Goal: Transaction & Acquisition: Purchase product/service

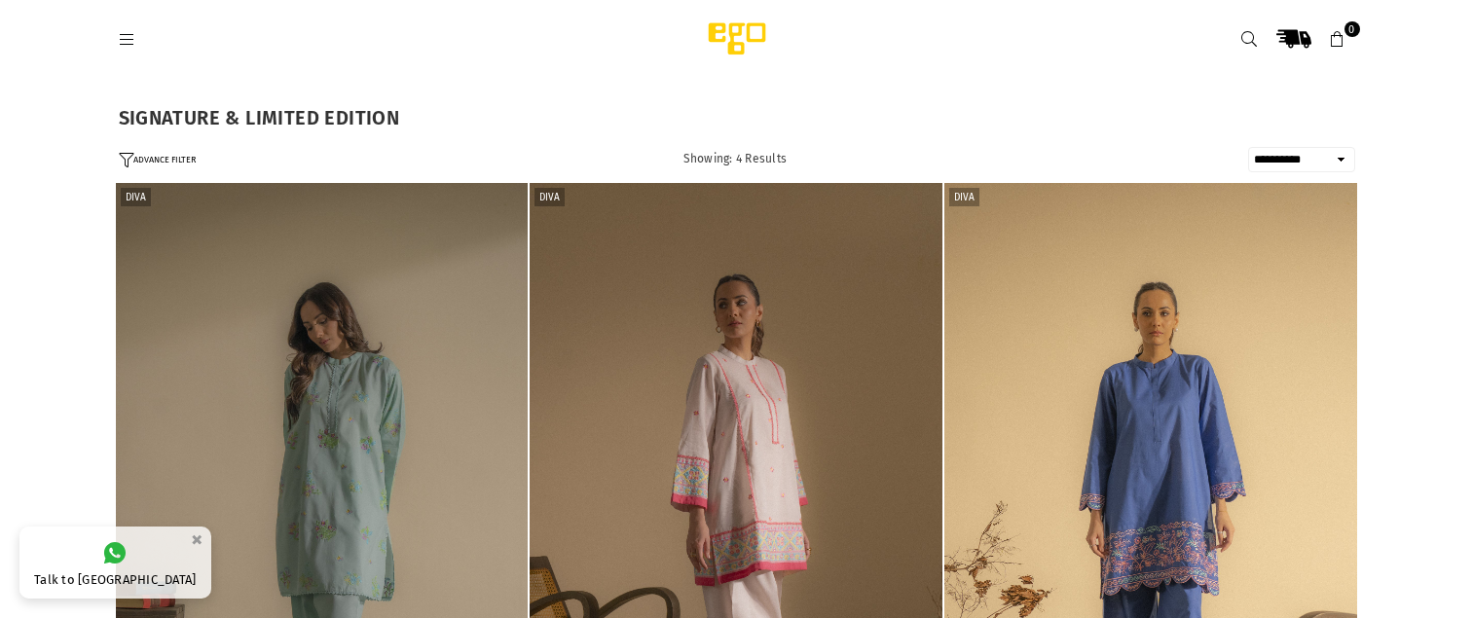
select select "**********"
click at [129, 40] on icon at bounding box center [128, 40] width 18 height 18
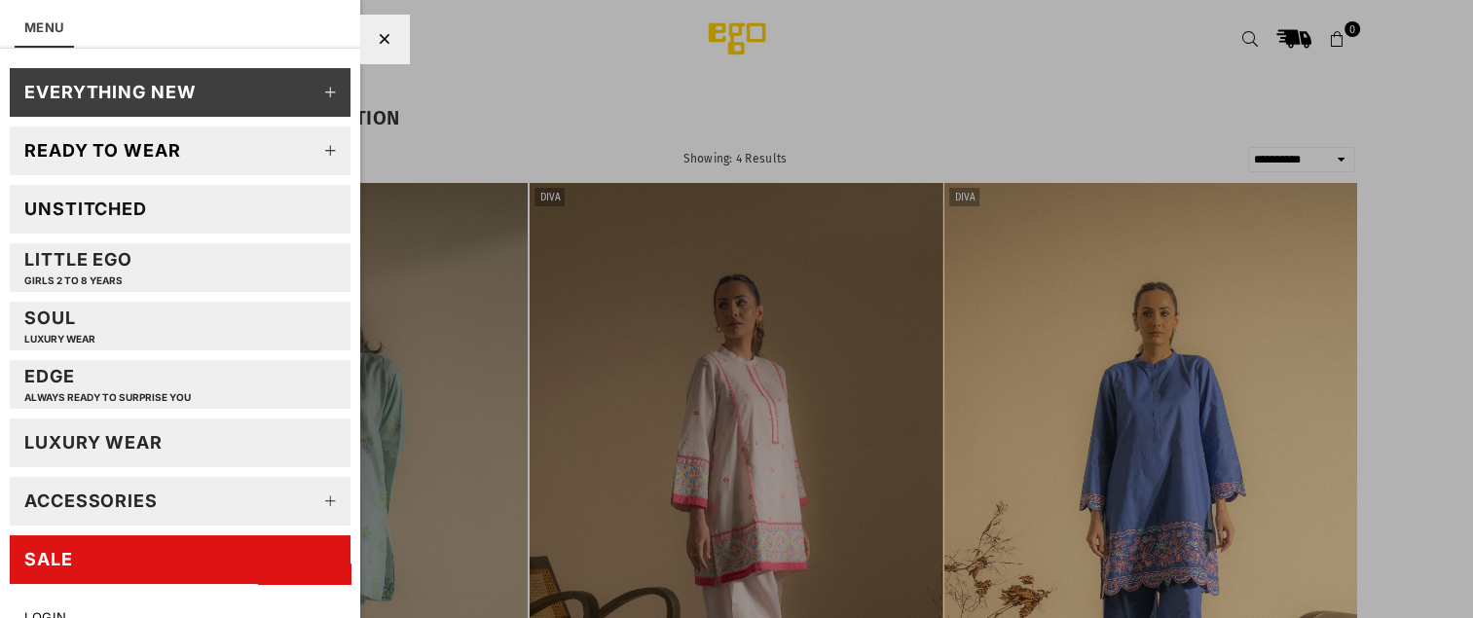
click at [316, 149] on icon at bounding box center [331, 150] width 39 height 39
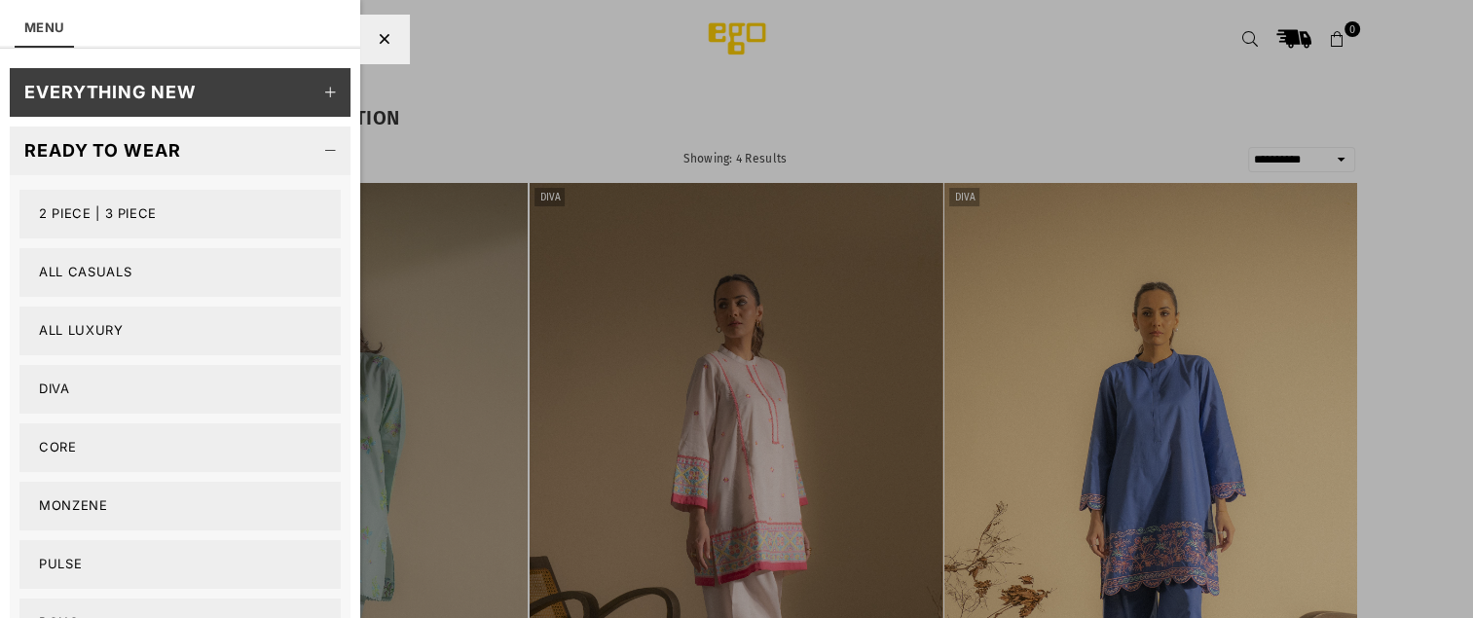
click at [134, 214] on link "2 PIECE | 3 PIECE" at bounding box center [179, 214] width 321 height 49
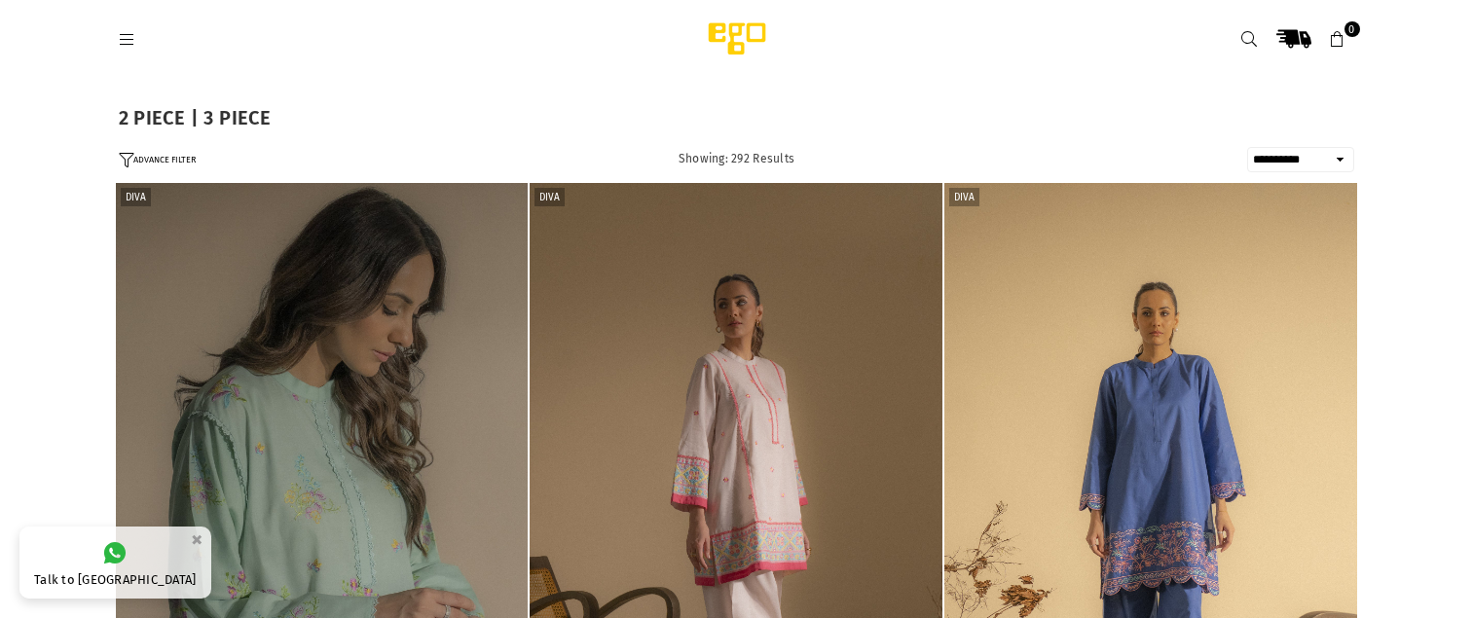
select select "**********"
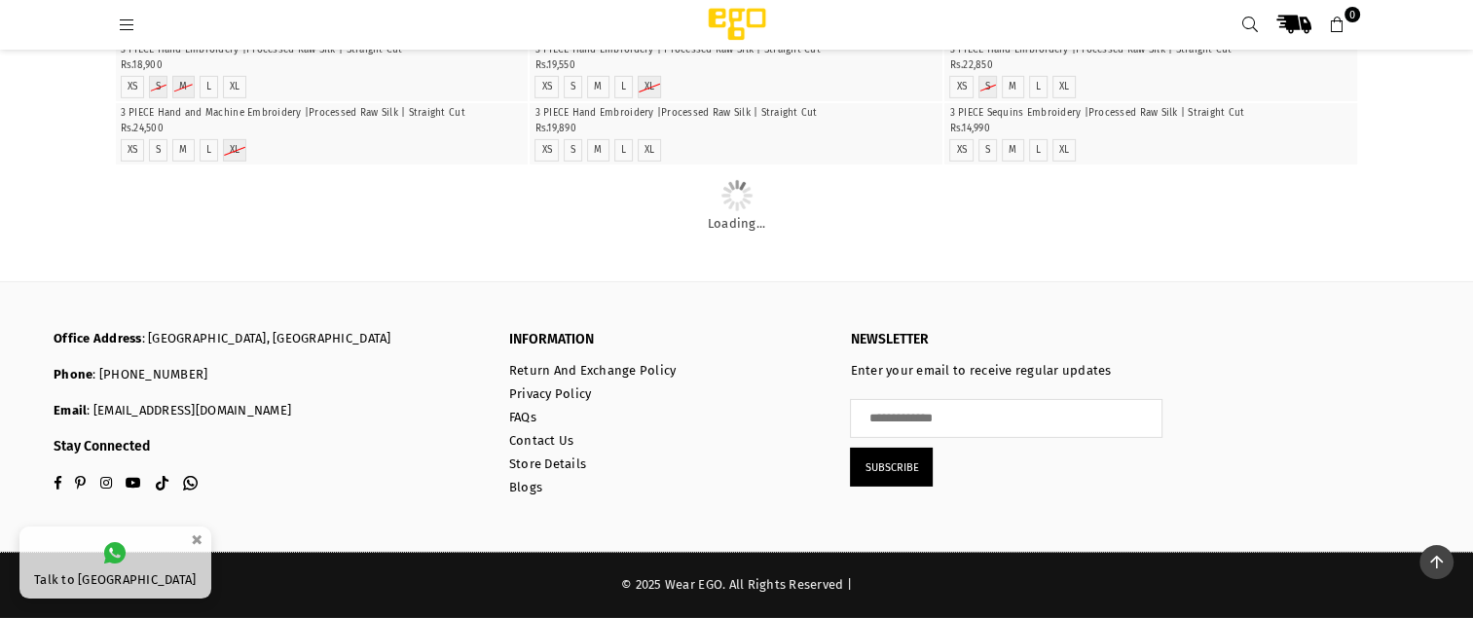
scroll to position [40450, 0]
click at [128, 17] on icon at bounding box center [128, 26] width 18 height 18
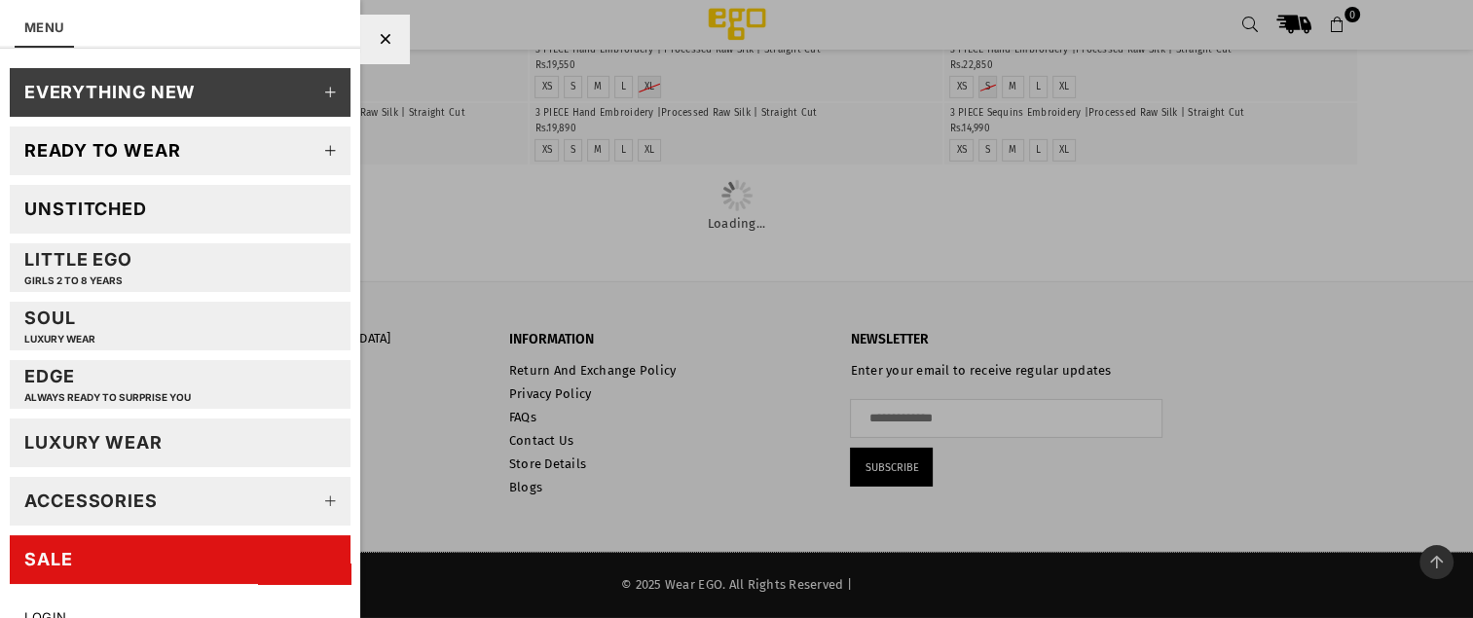
click at [319, 147] on icon at bounding box center [331, 150] width 39 height 39
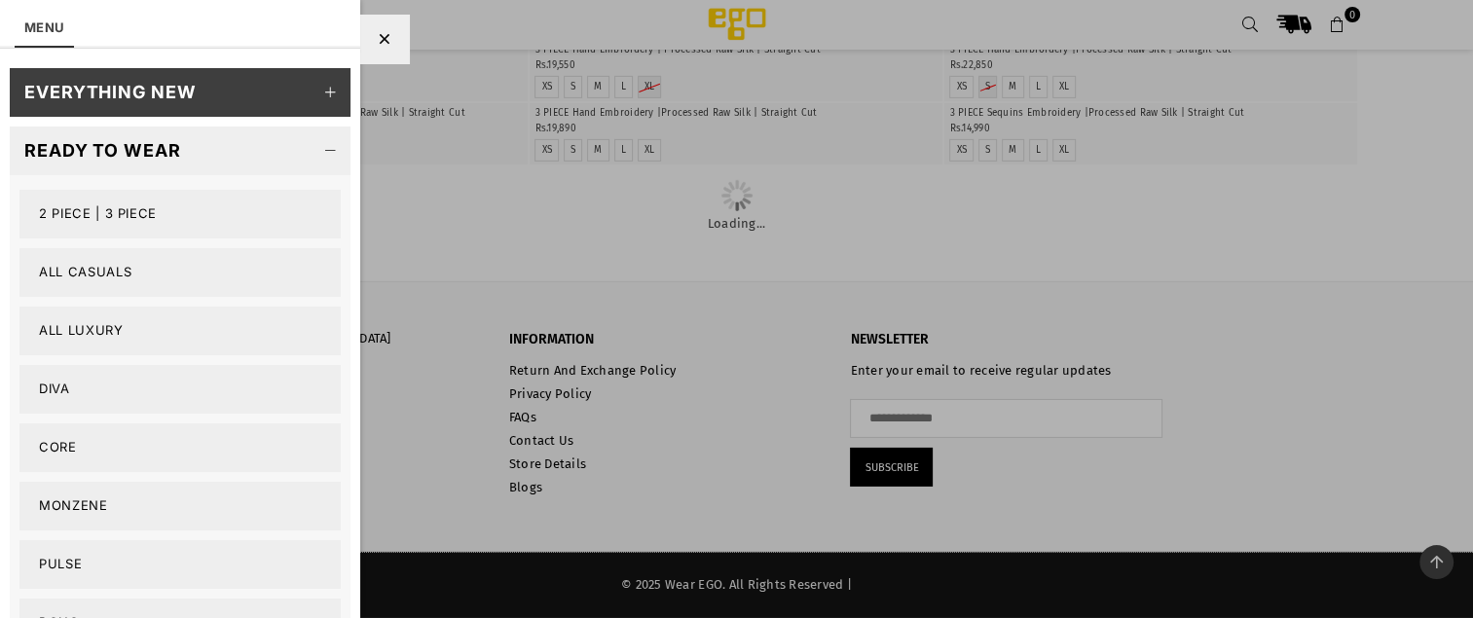
click at [117, 269] on link "All Casuals" at bounding box center [179, 272] width 321 height 49
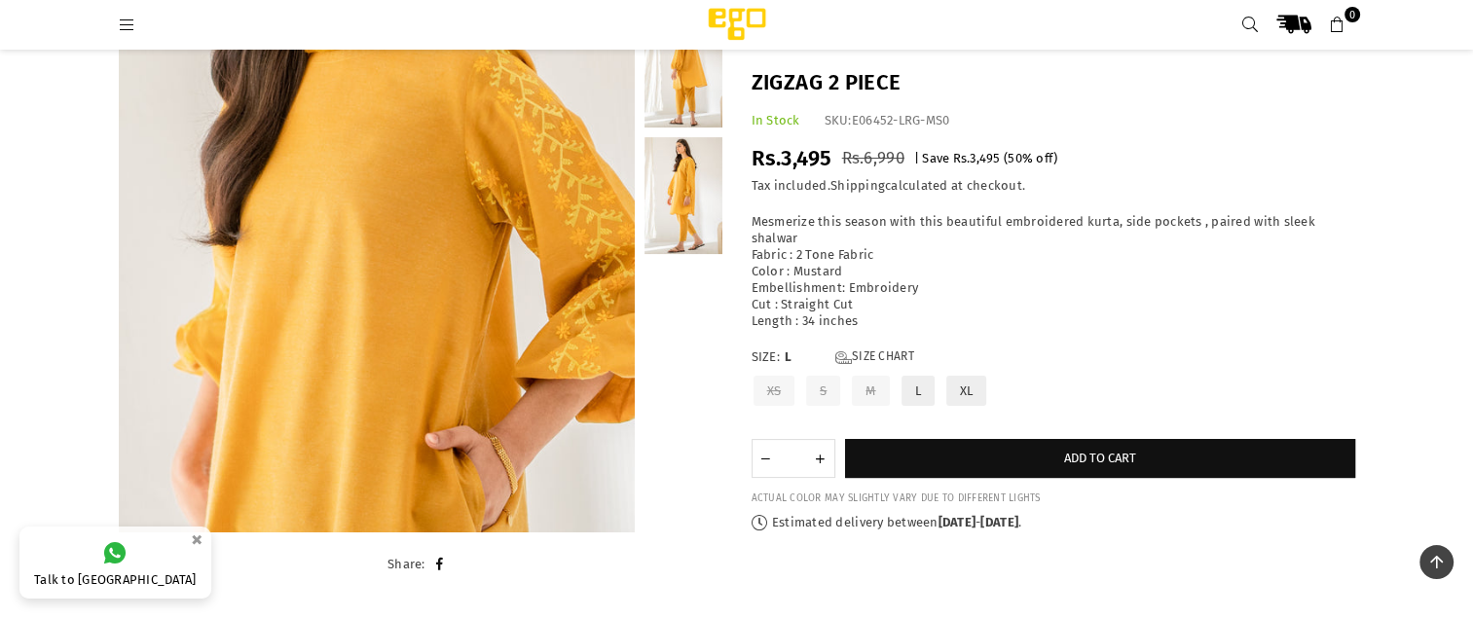
scroll to position [309, 0]
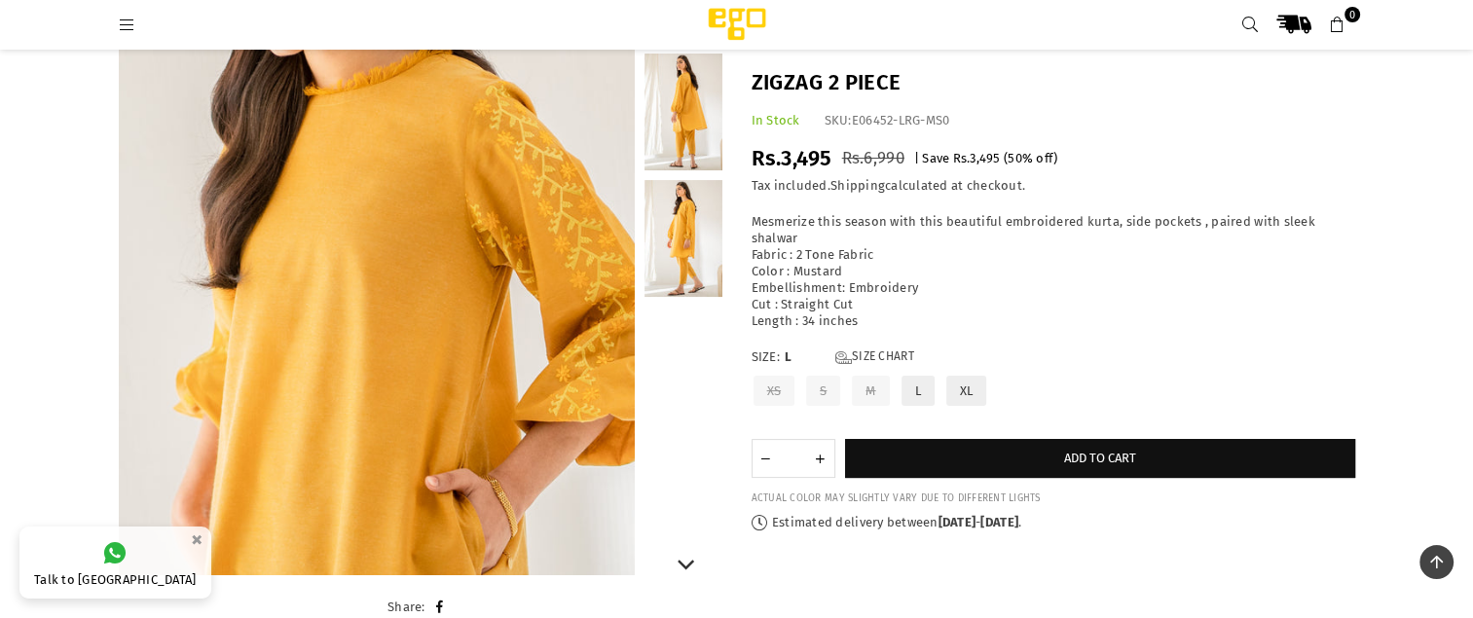
click at [685, 238] on link at bounding box center [684, 238] width 78 height 117
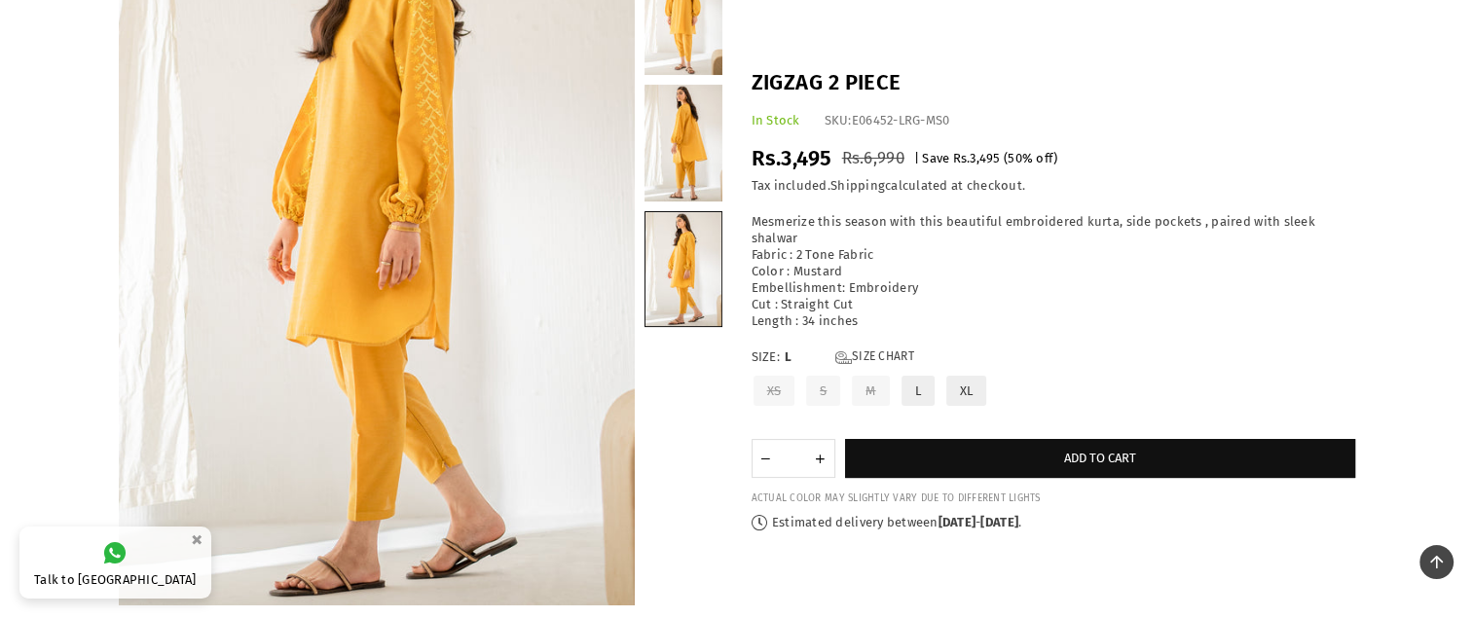
scroll to position [109, 0]
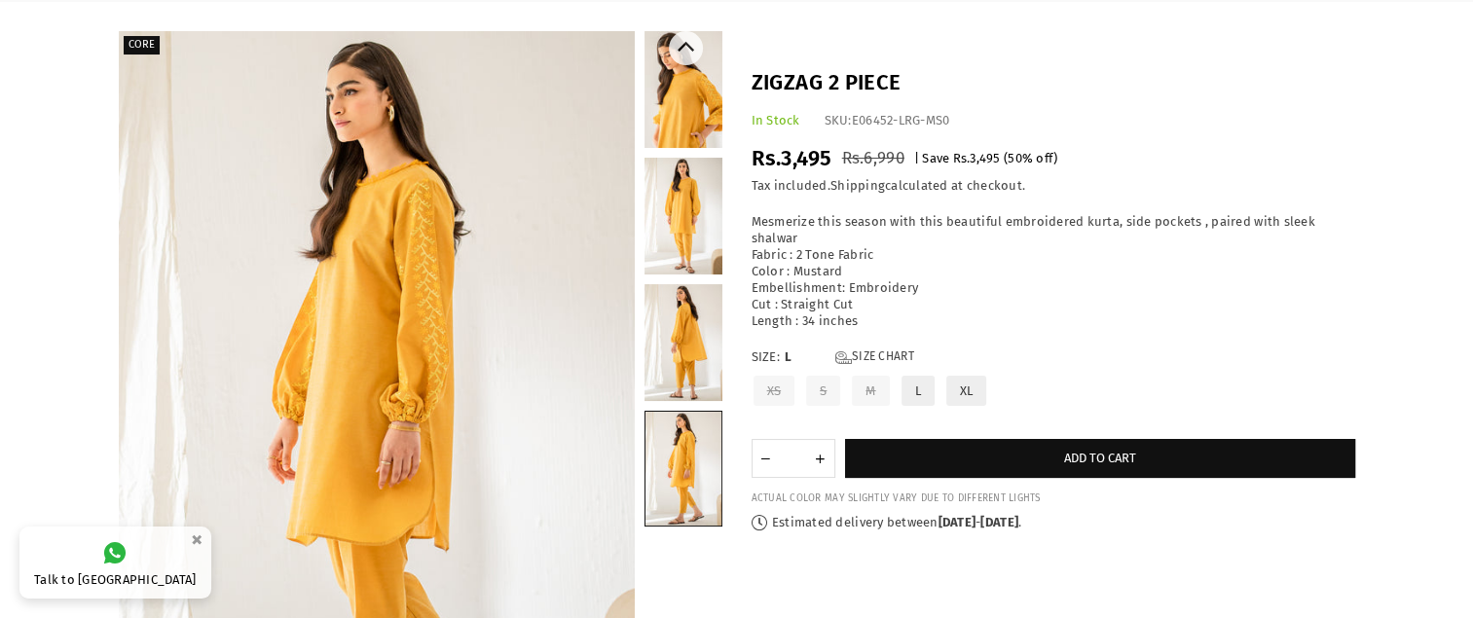
click at [687, 198] on link at bounding box center [684, 216] width 78 height 117
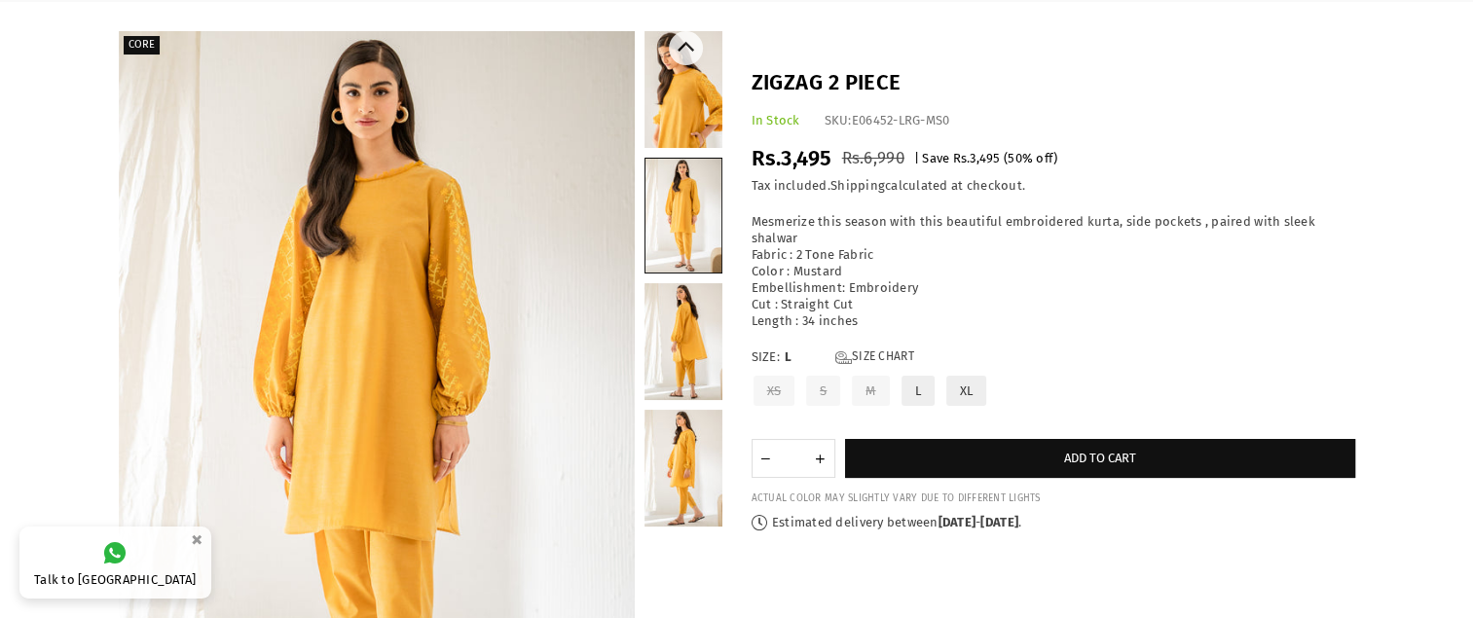
click at [701, 75] on link at bounding box center [684, 89] width 78 height 117
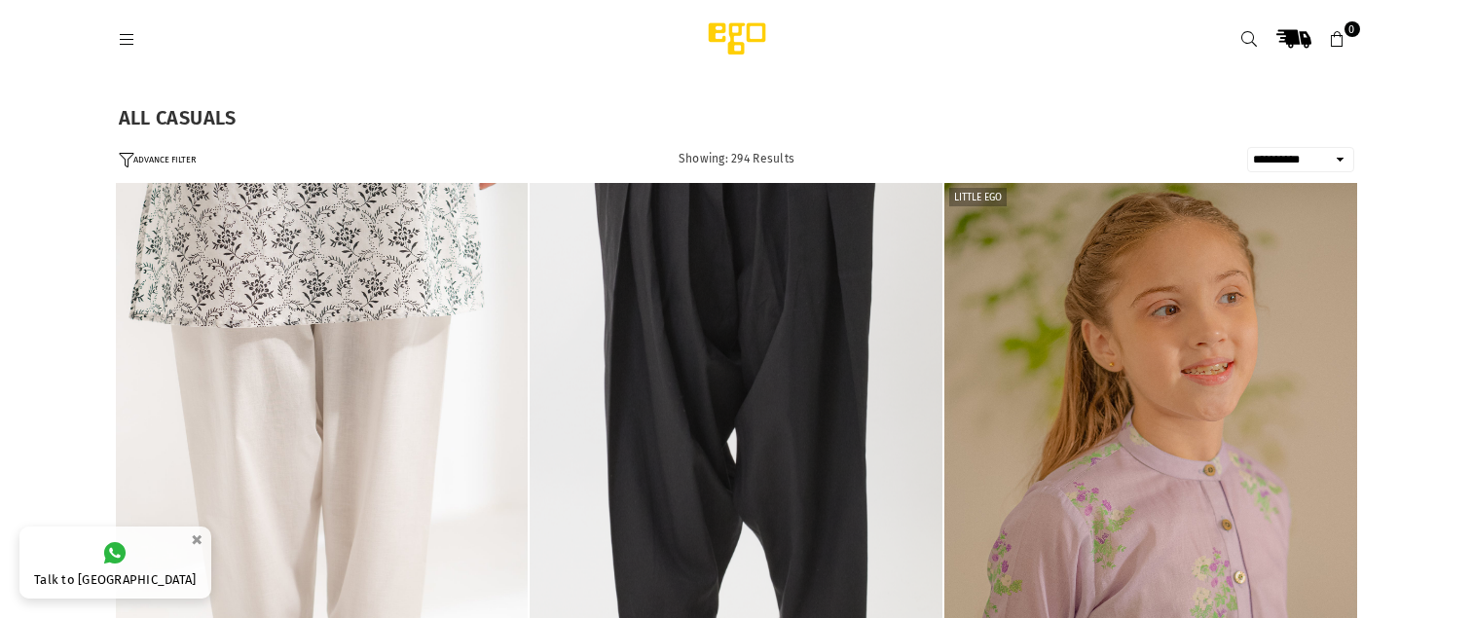
select select "**********"
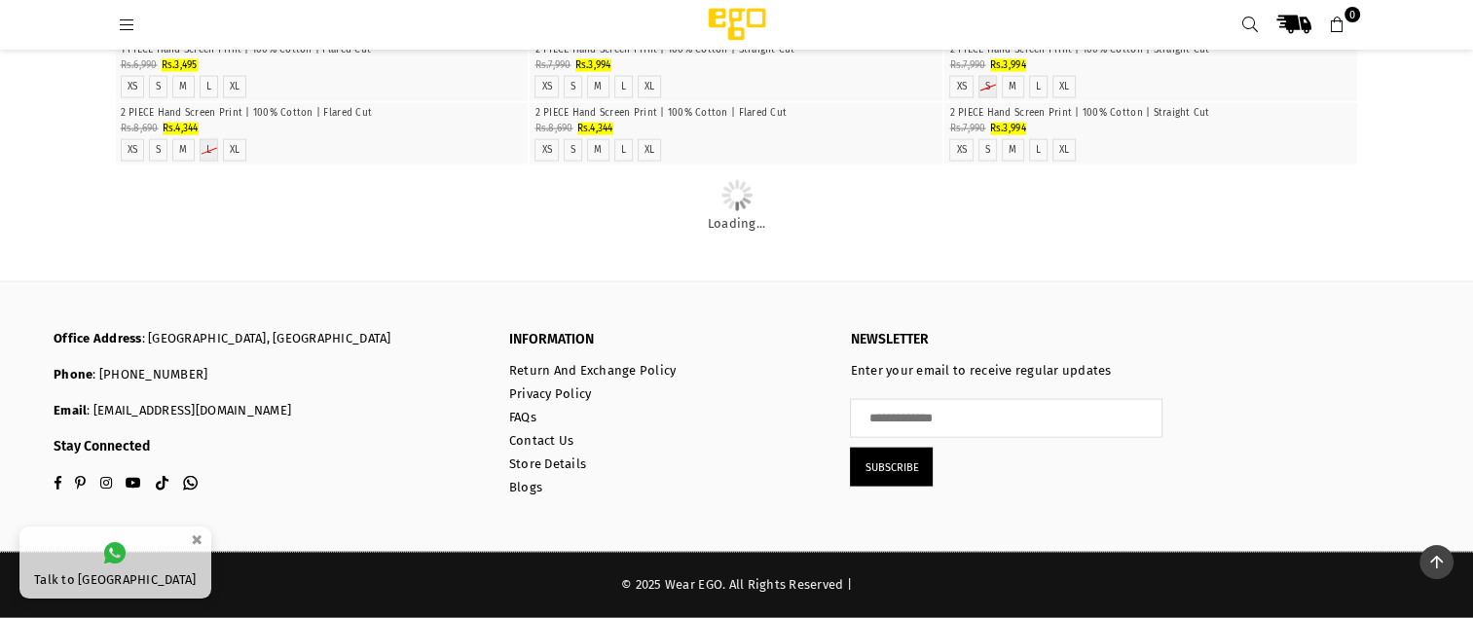
scroll to position [17266, 0]
